Goal: Complete application form

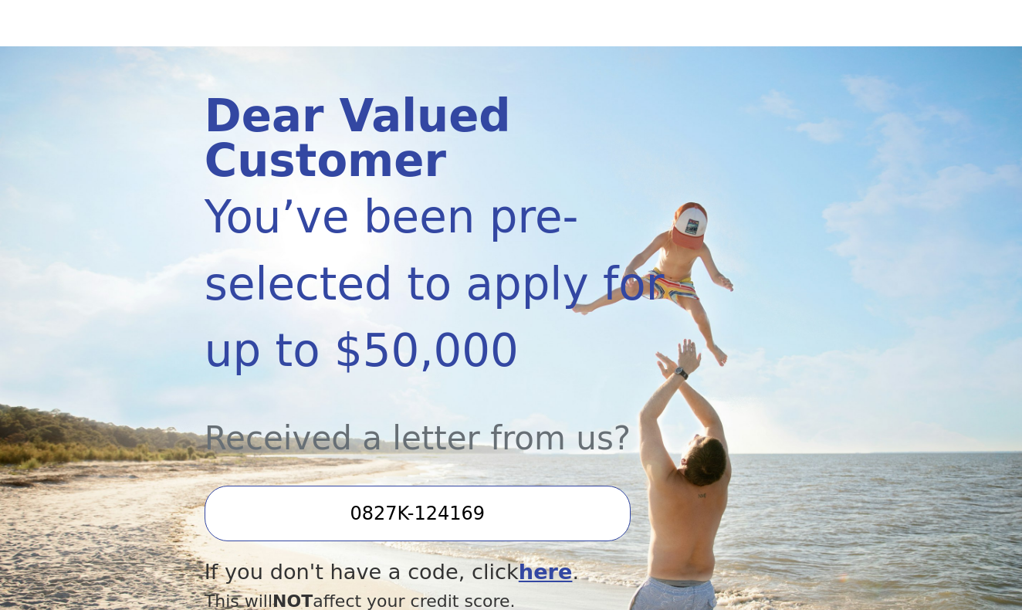
scroll to position [130, 0]
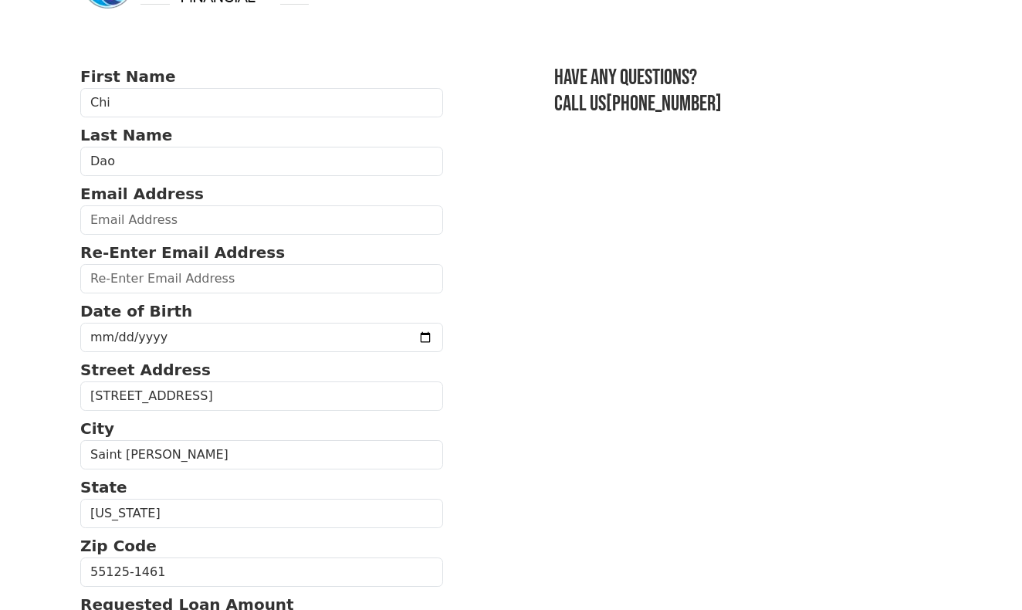
scroll to position [62, 0]
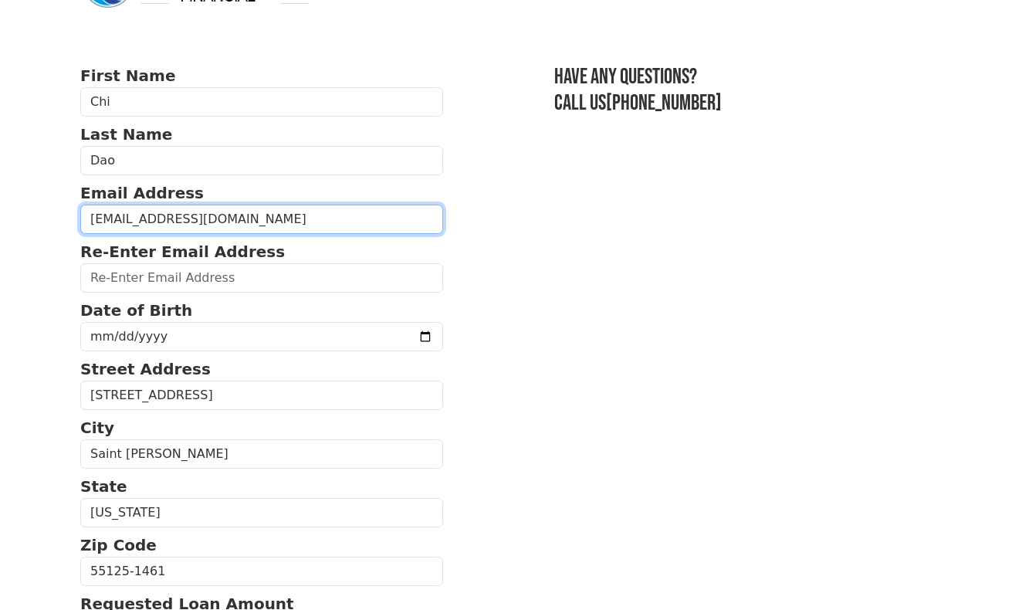
type input "daochi351@gmail.com"
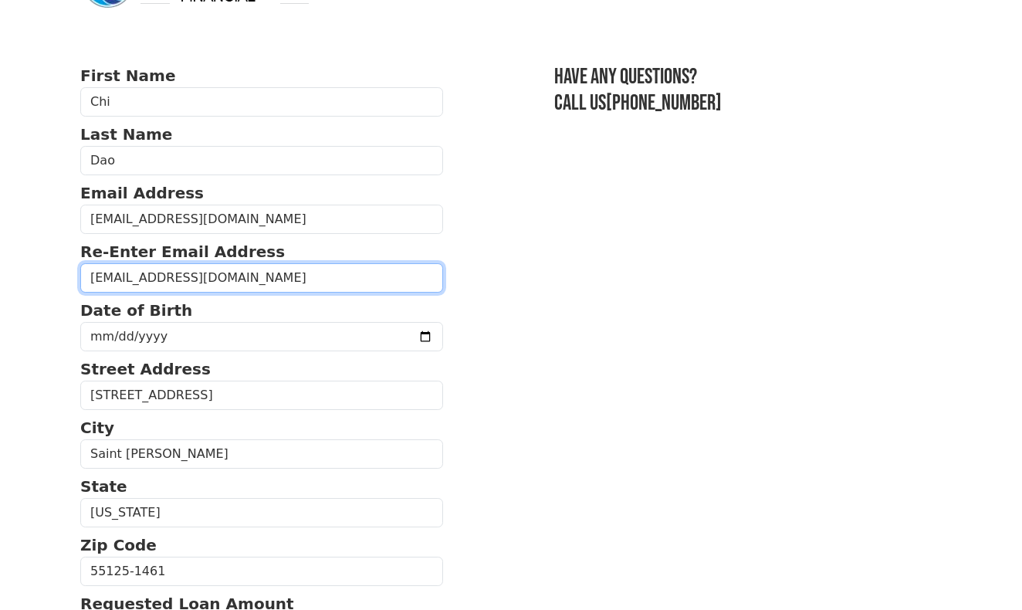
type input "daochi351@gmail.com"
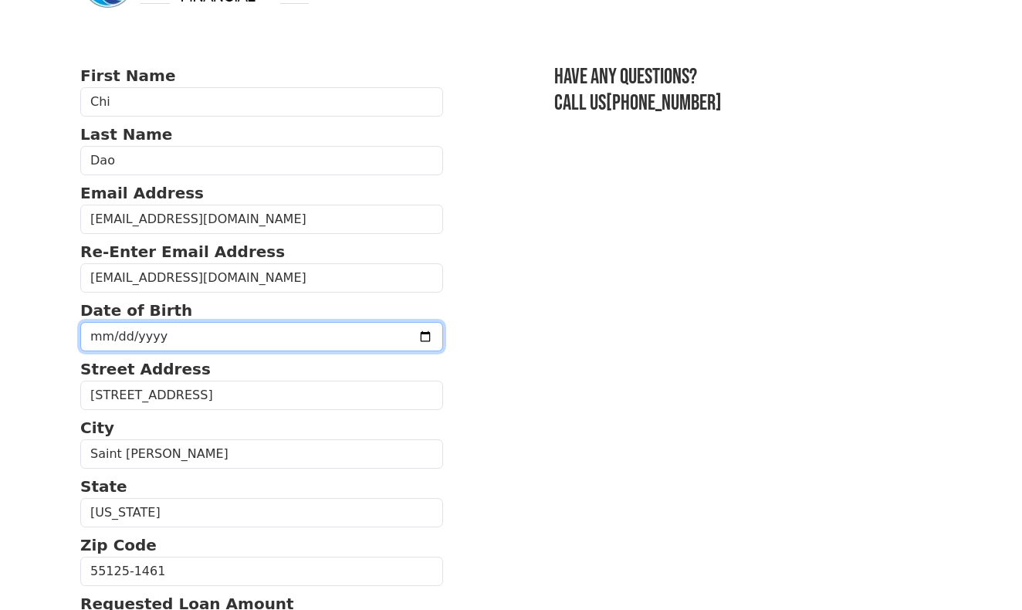
click at [251, 336] on input "date" at bounding box center [261, 336] width 363 height 29
type input "2025-01-03"
type input "0099-05-17"
type input "0003-05-17"
type input "1993-05-17"
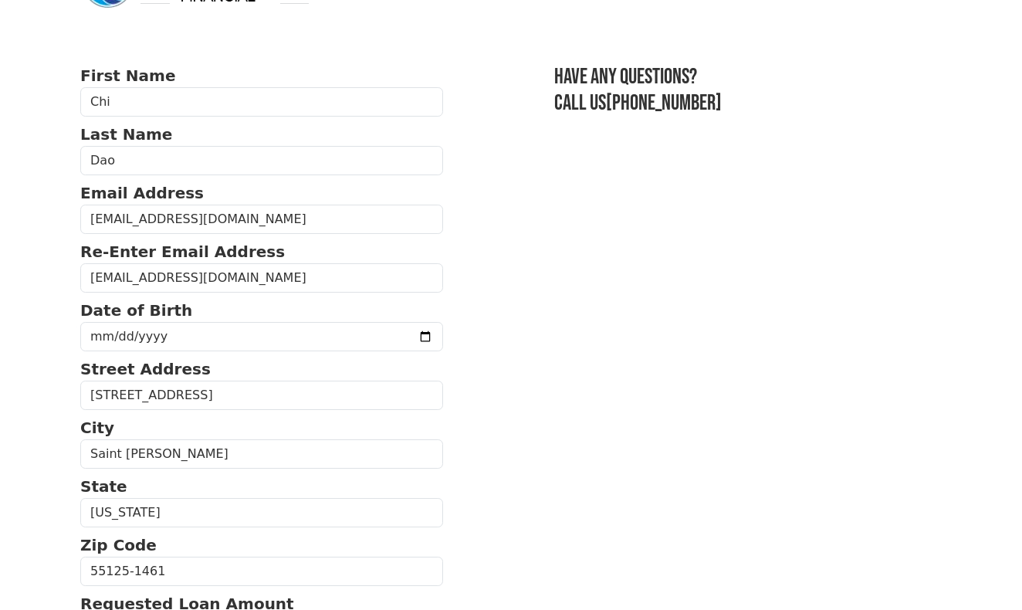
click at [524, 397] on section "First Name Chi Last Name Dao Email Address daochi351@gmail.com Re-Enter Email A…" at bounding box center [511, 568] width 862 height 1008
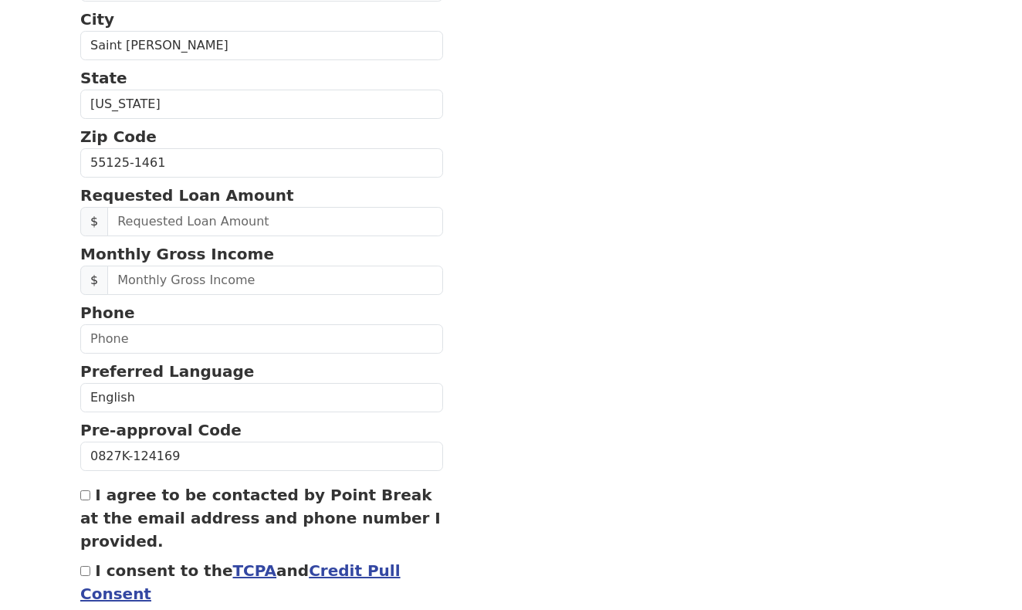
scroll to position [470, 0]
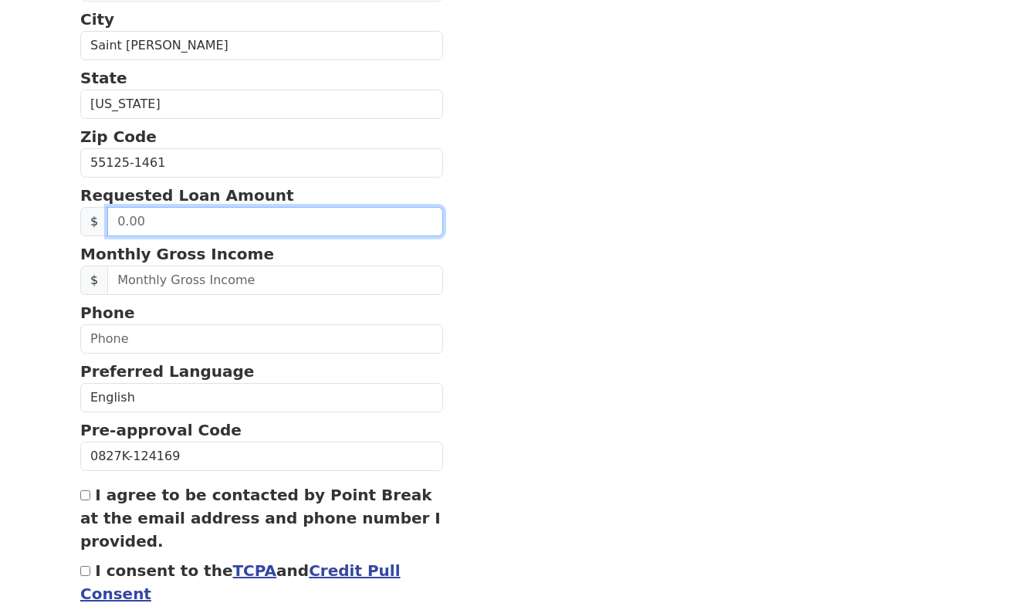
click at [372, 227] on input "text" at bounding box center [275, 221] width 336 height 29
type input "21,000.00"
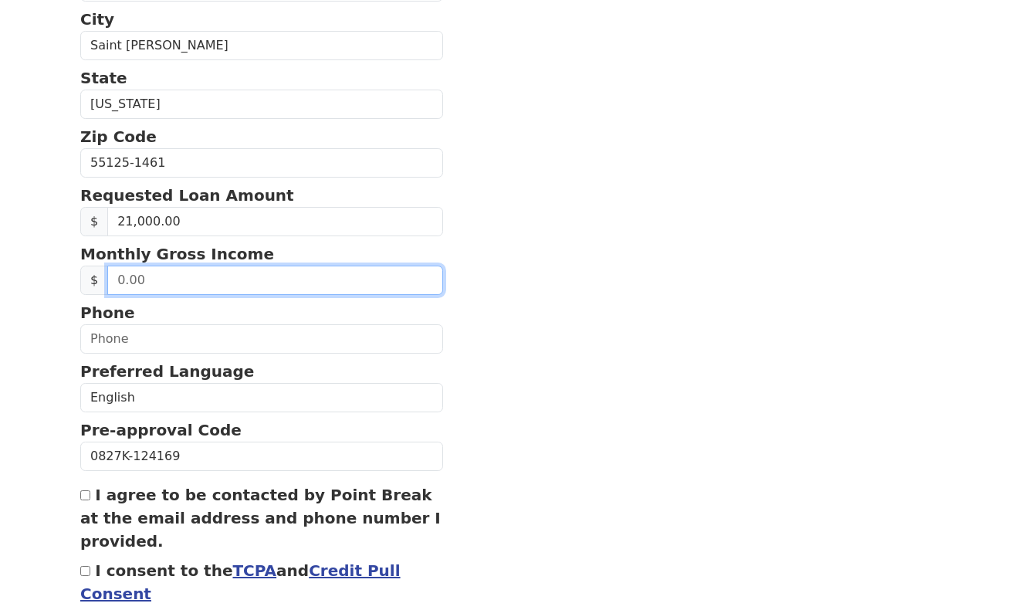
click at [334, 294] on input "text" at bounding box center [275, 280] width 336 height 29
type input "5,600.00"
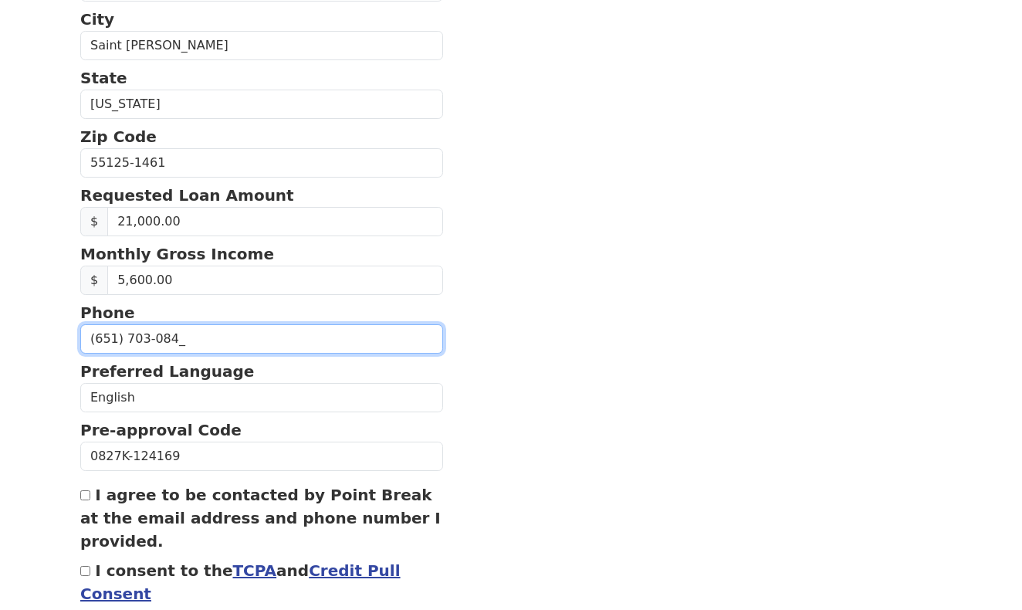
type input "(651) 703-0848"
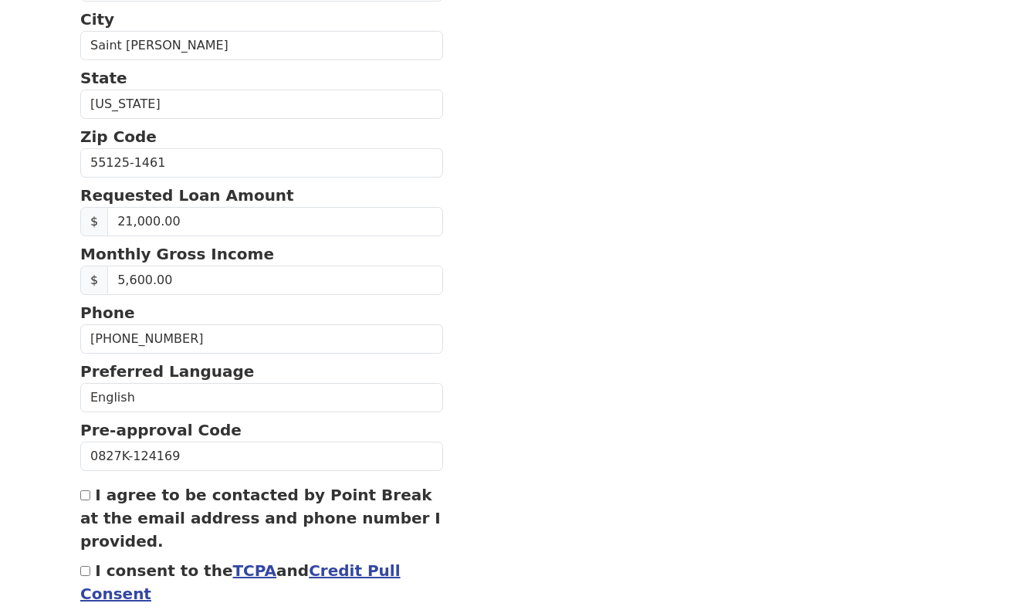
click at [624, 385] on section "First Name Chi Last Name Dao Email Address daochi351@gmail.com Re-Enter Email A…" at bounding box center [511, 160] width 862 height 1008
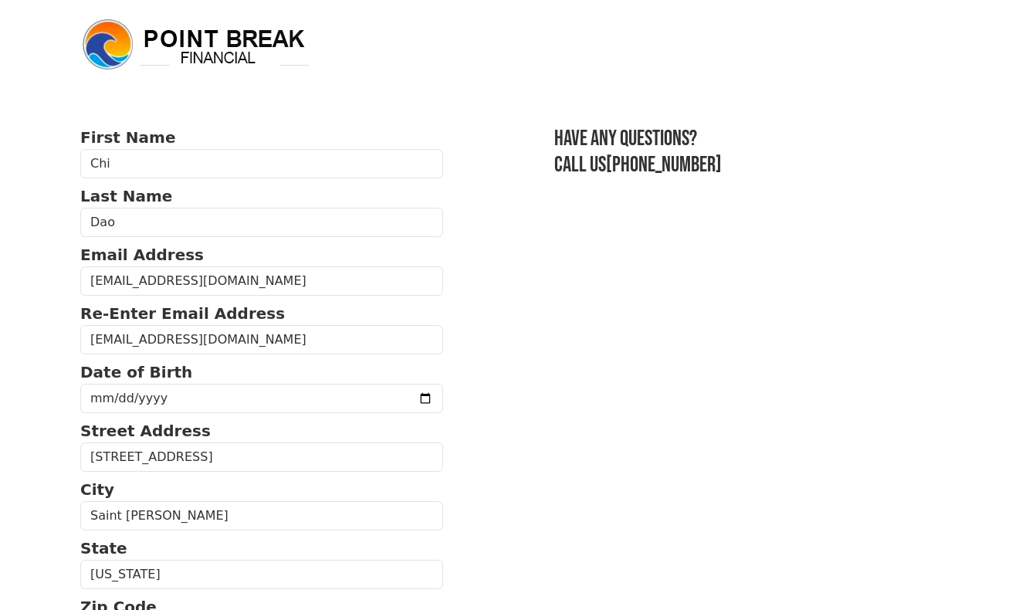
scroll to position [0, 0]
